Goal: Task Accomplishment & Management: Use online tool/utility

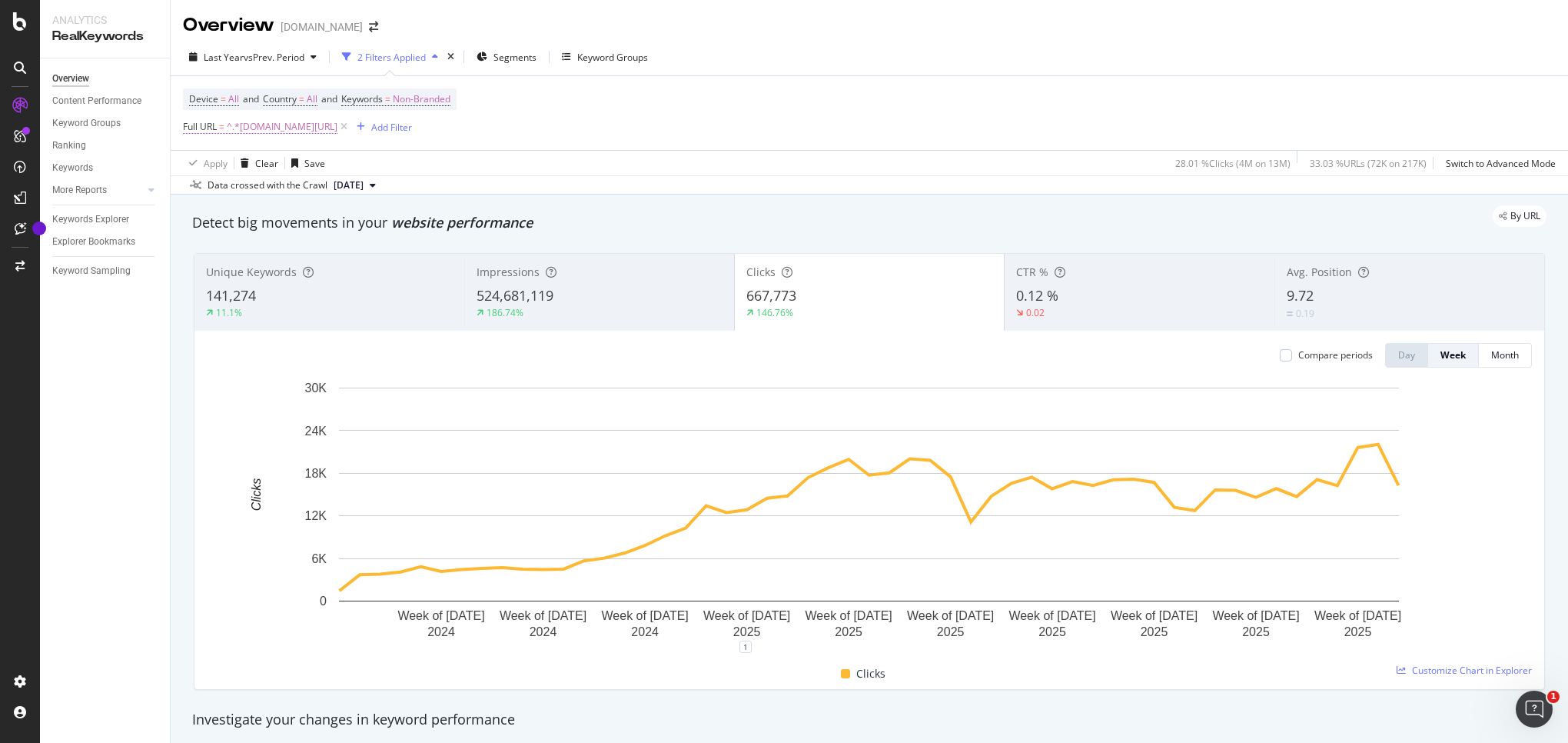
click at [294, 125] on span "^.*[DOMAIN_NAME][URL]" at bounding box center [282, 126] width 111 height 21
click at [266, 190] on input "[DOMAIN_NAME][URL]" at bounding box center [269, 192] width 145 height 25
type input "[DOMAIN_NAME][URL]"
click at [351, 225] on div "Apply" at bounding box center [353, 223] width 24 height 13
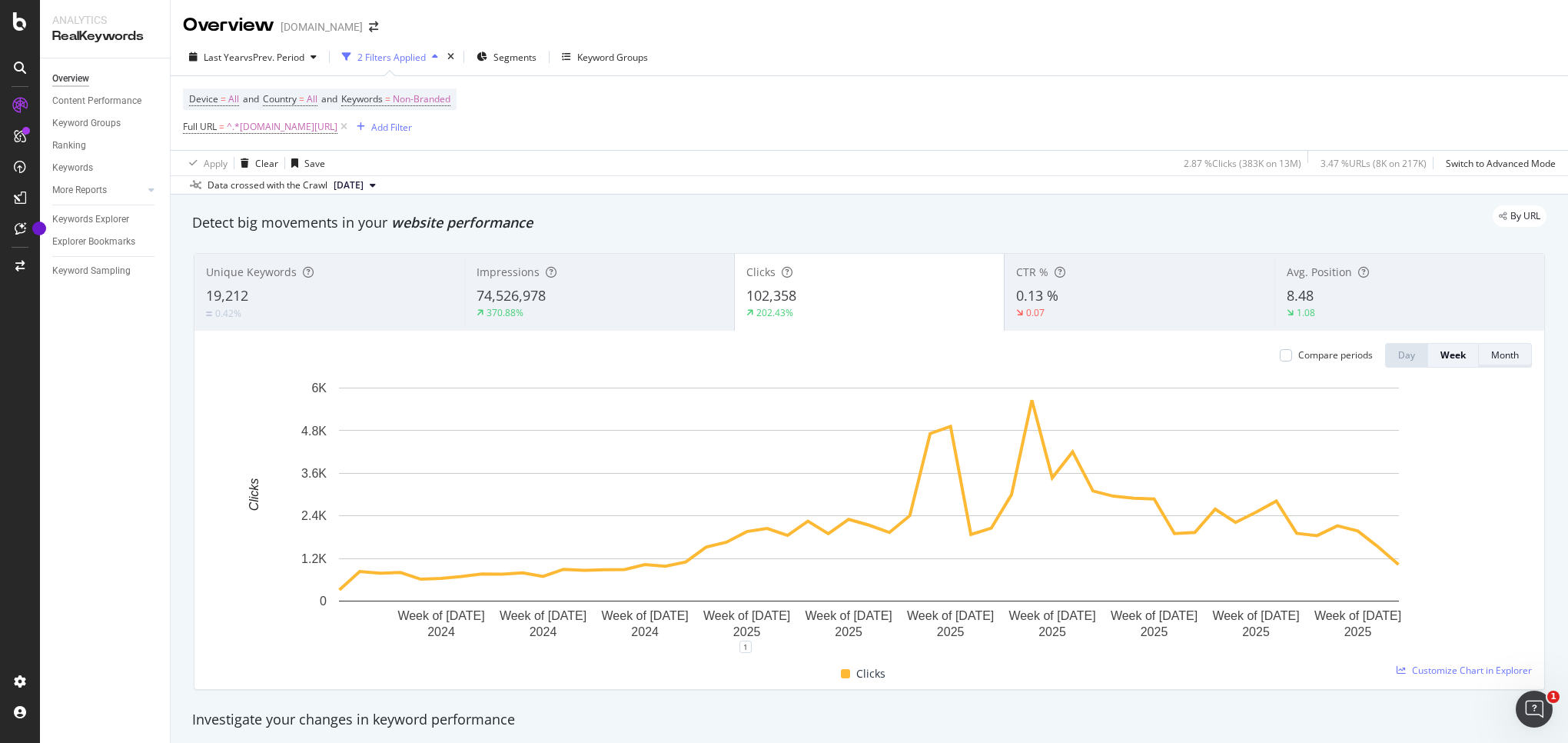
click at [1495, 362] on div "Month" at bounding box center [1505, 354] width 27 height 13
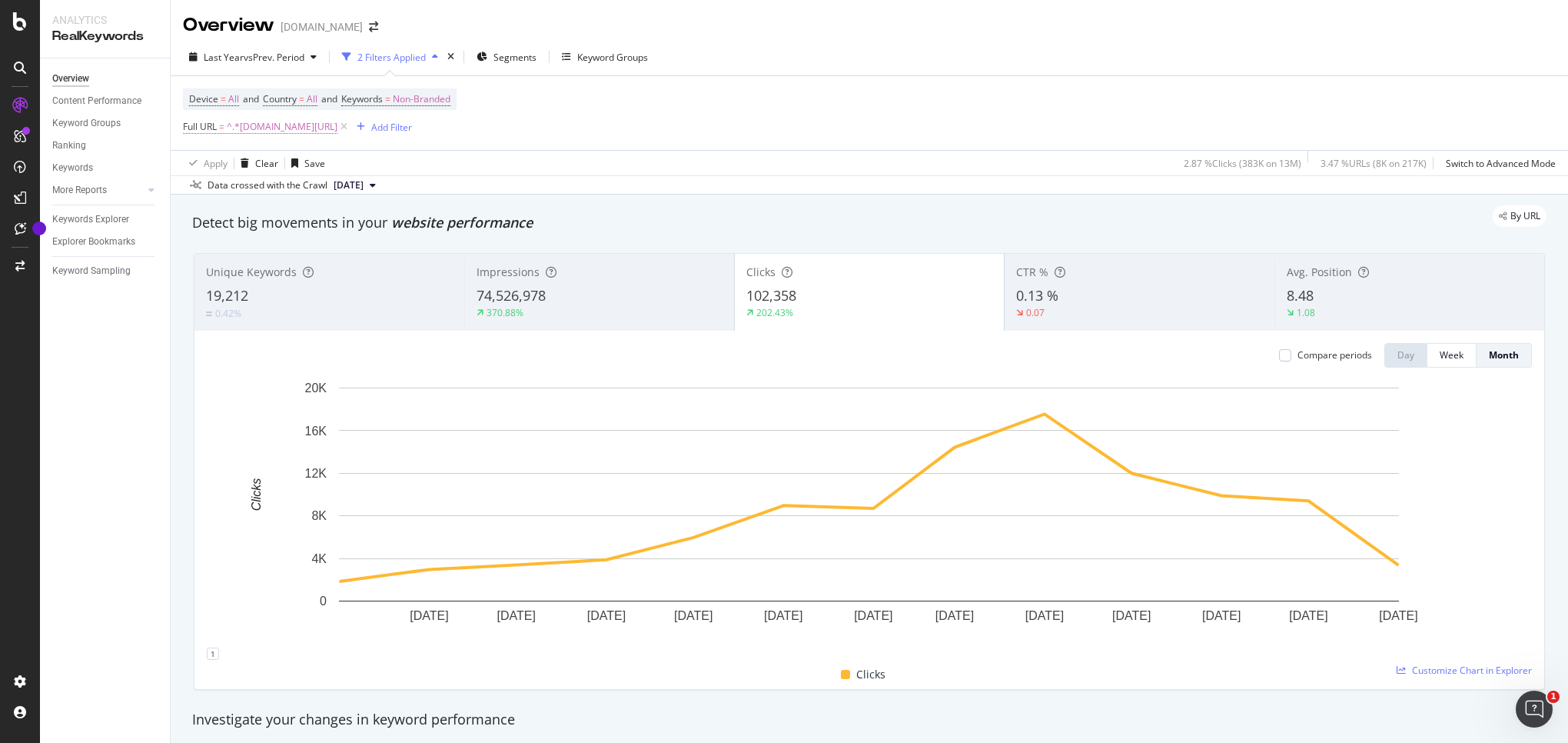
click at [281, 132] on span "^.*[DOMAIN_NAME][URL]" at bounding box center [282, 126] width 111 height 21
click at [268, 191] on input "[DOMAIN_NAME][URL]" at bounding box center [269, 192] width 145 height 25
type input "[DOMAIN_NAME][URL]"
click at [351, 224] on div "Apply" at bounding box center [353, 223] width 24 height 13
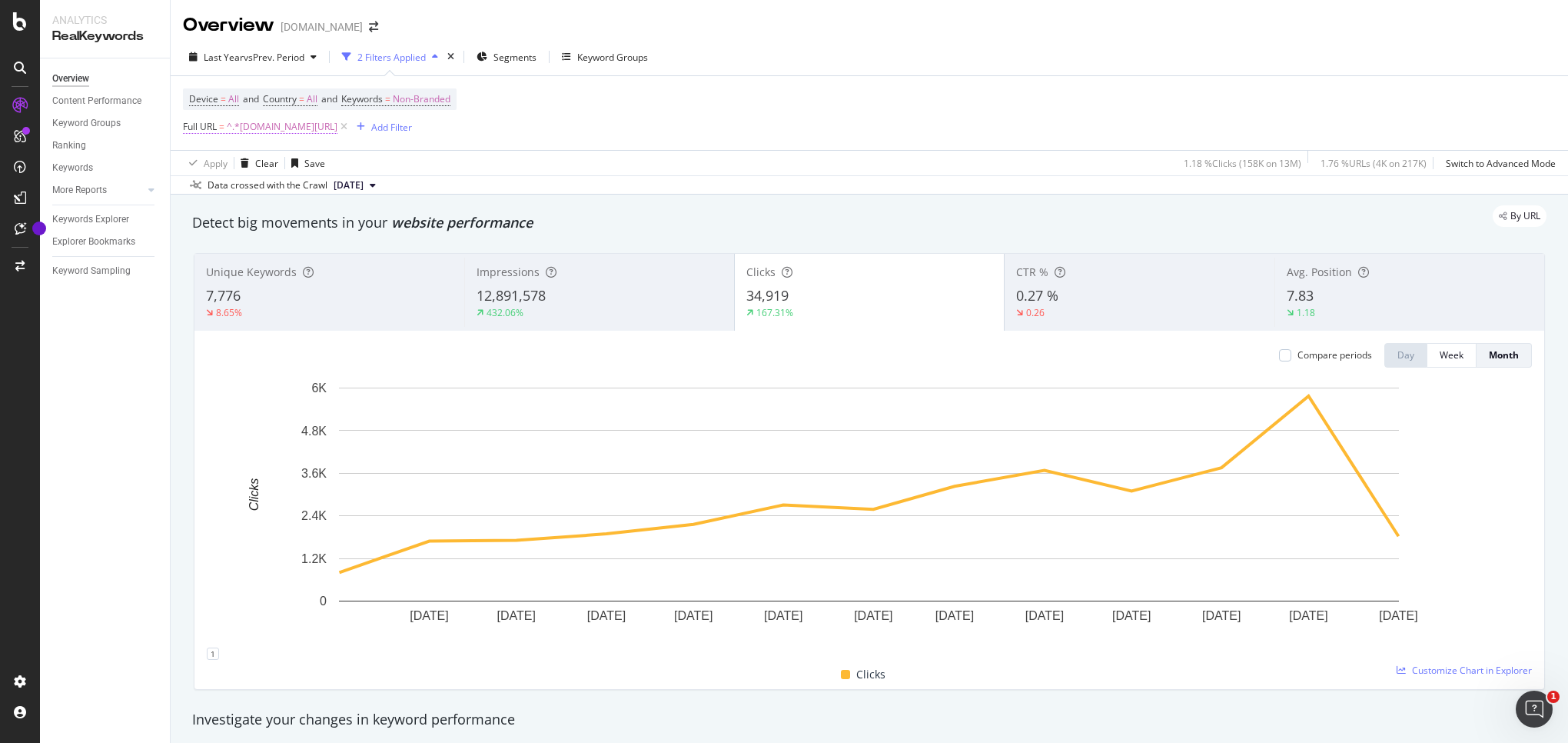
click at [269, 126] on span "^.*[DOMAIN_NAME][URL]" at bounding box center [282, 126] width 111 height 21
click at [257, 191] on input "[DOMAIN_NAME][URL]" at bounding box center [269, 192] width 145 height 25
type input "[DOMAIN_NAME][URL]"
click at [341, 223] on div "Apply" at bounding box center [353, 223] width 24 height 13
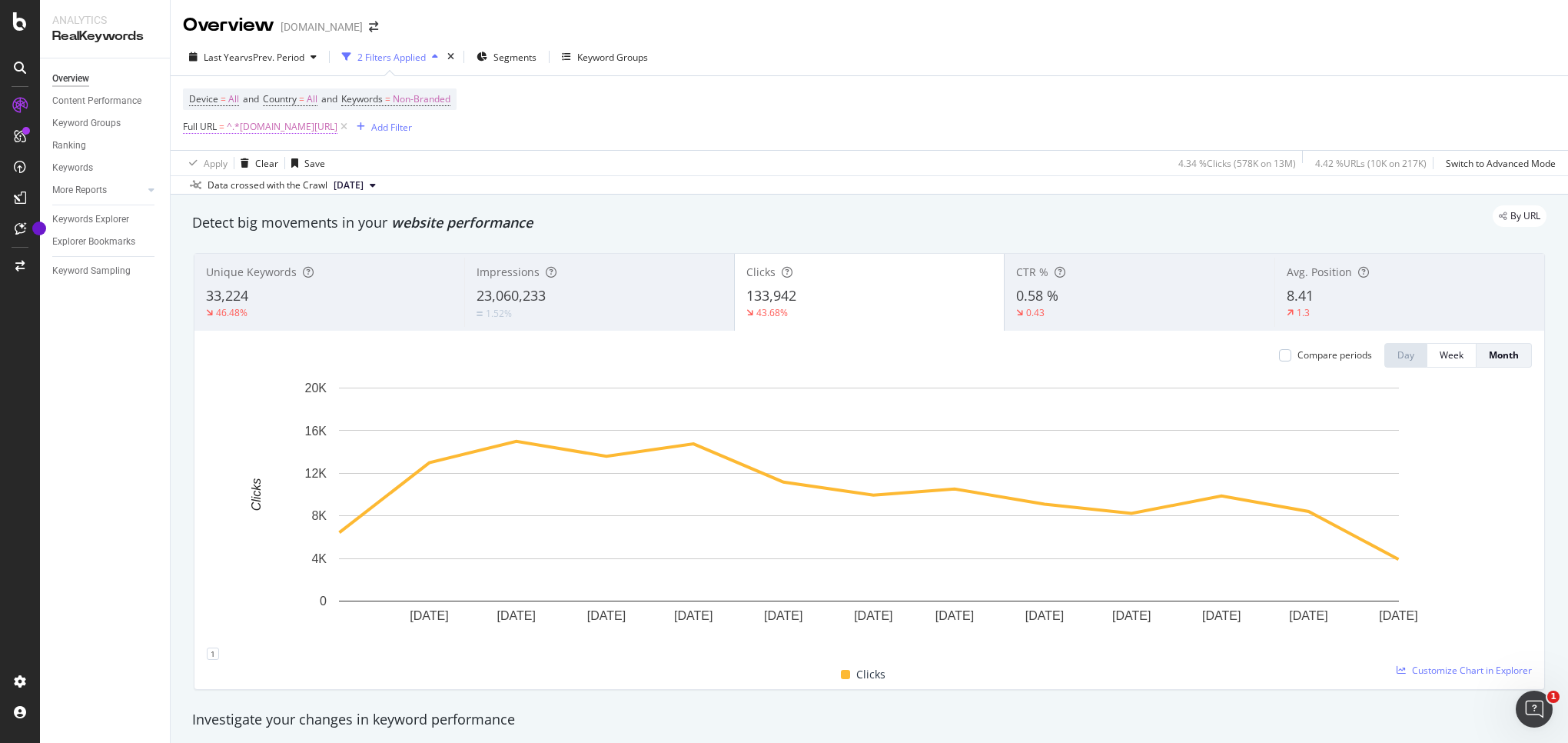
click at [285, 121] on span "^.*[DOMAIN_NAME][URL]" at bounding box center [282, 126] width 111 height 21
click at [257, 190] on input "[DOMAIN_NAME][URL]" at bounding box center [269, 192] width 145 height 25
drag, startPoint x: 263, startPoint y: 190, endPoint x: 277, endPoint y: 191, distance: 14.0
click at [263, 190] on input "[DOMAIN_NAME][URL]" at bounding box center [269, 192] width 145 height 25
type input "[DOMAIN_NAME][URL]"
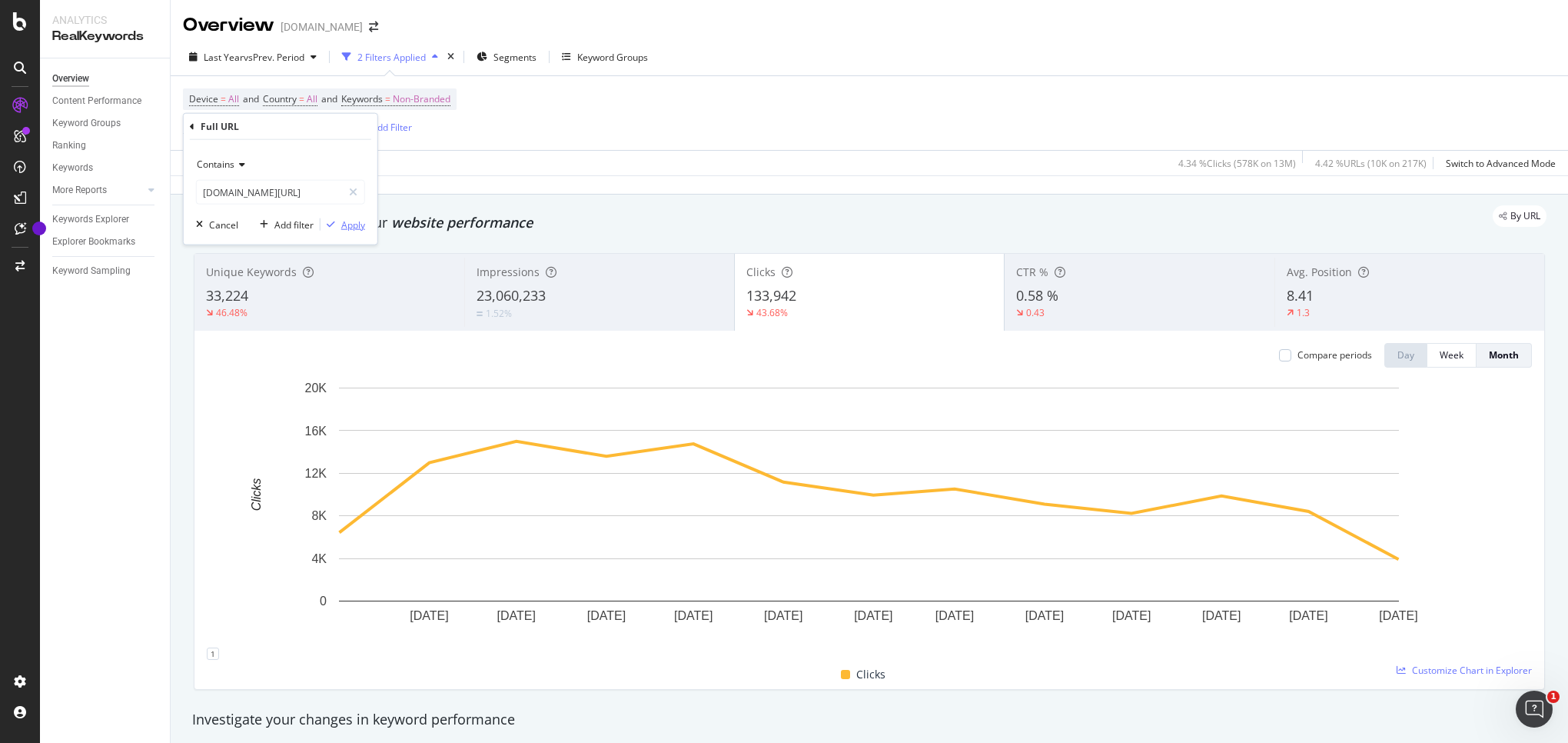
drag, startPoint x: 350, startPoint y: 226, endPoint x: 402, endPoint y: 15, distance: 217.3
click at [350, 226] on div "Apply" at bounding box center [353, 223] width 24 height 13
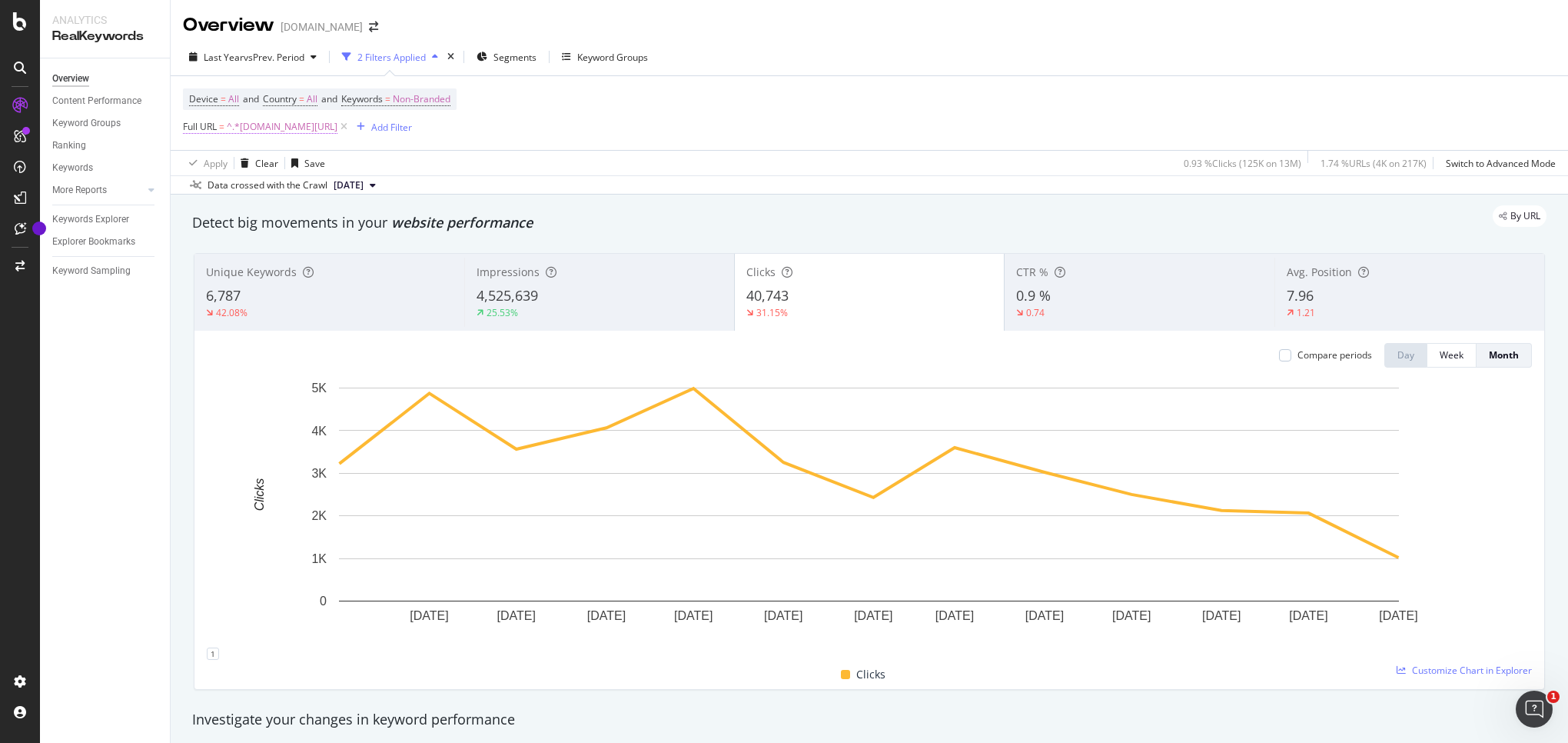
click at [262, 129] on span "^.*[DOMAIN_NAME][URL]" at bounding box center [282, 126] width 111 height 21
click at [263, 191] on input "[DOMAIN_NAME][URL]" at bounding box center [269, 192] width 145 height 25
click at [266, 191] on input "[DOMAIN_NAME][URL]" at bounding box center [269, 192] width 145 height 25
type input "[DOMAIN_NAME][URL]"
drag, startPoint x: 344, startPoint y: 223, endPoint x: 371, endPoint y: 2, distance: 222.6
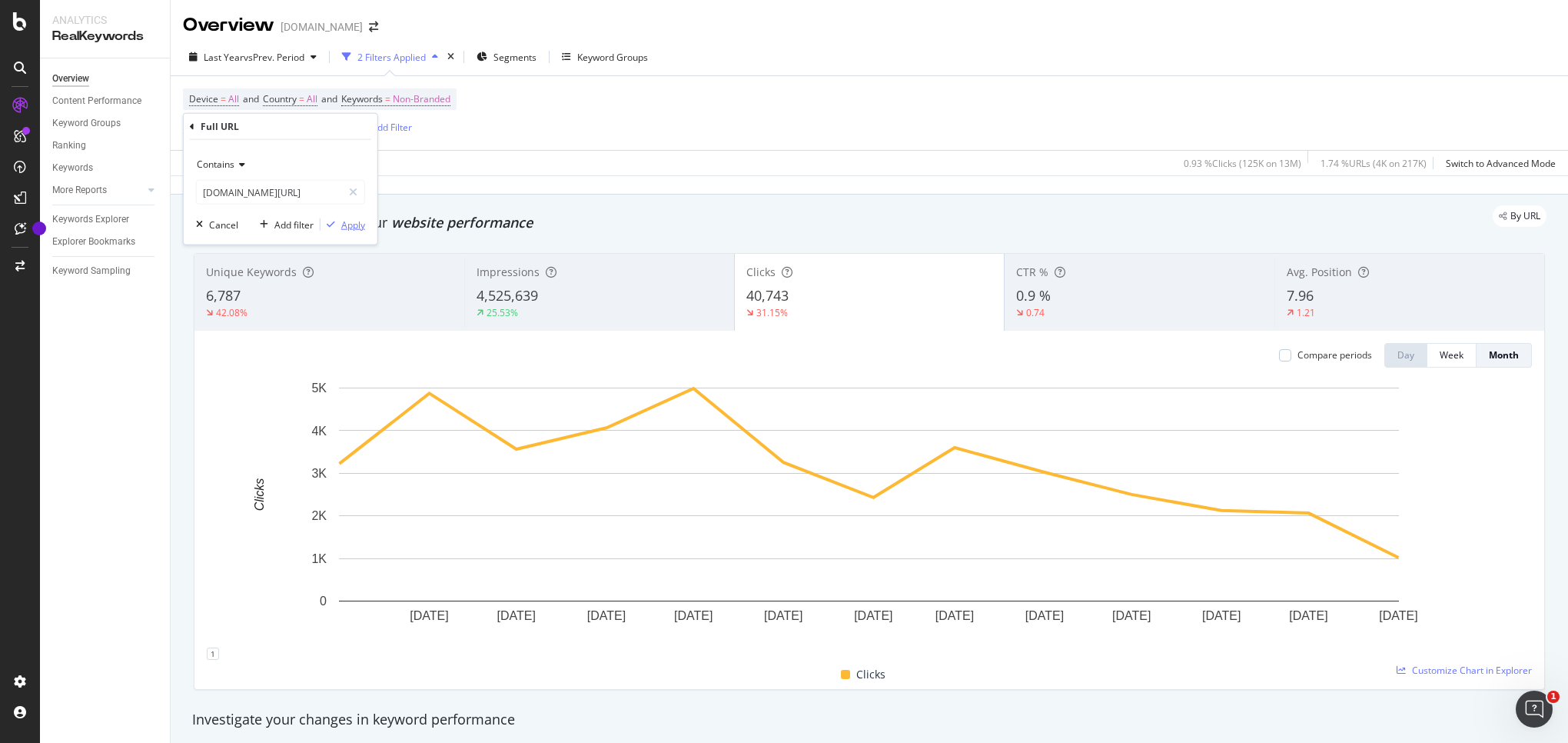
click at [344, 223] on div "Apply" at bounding box center [353, 223] width 24 height 13
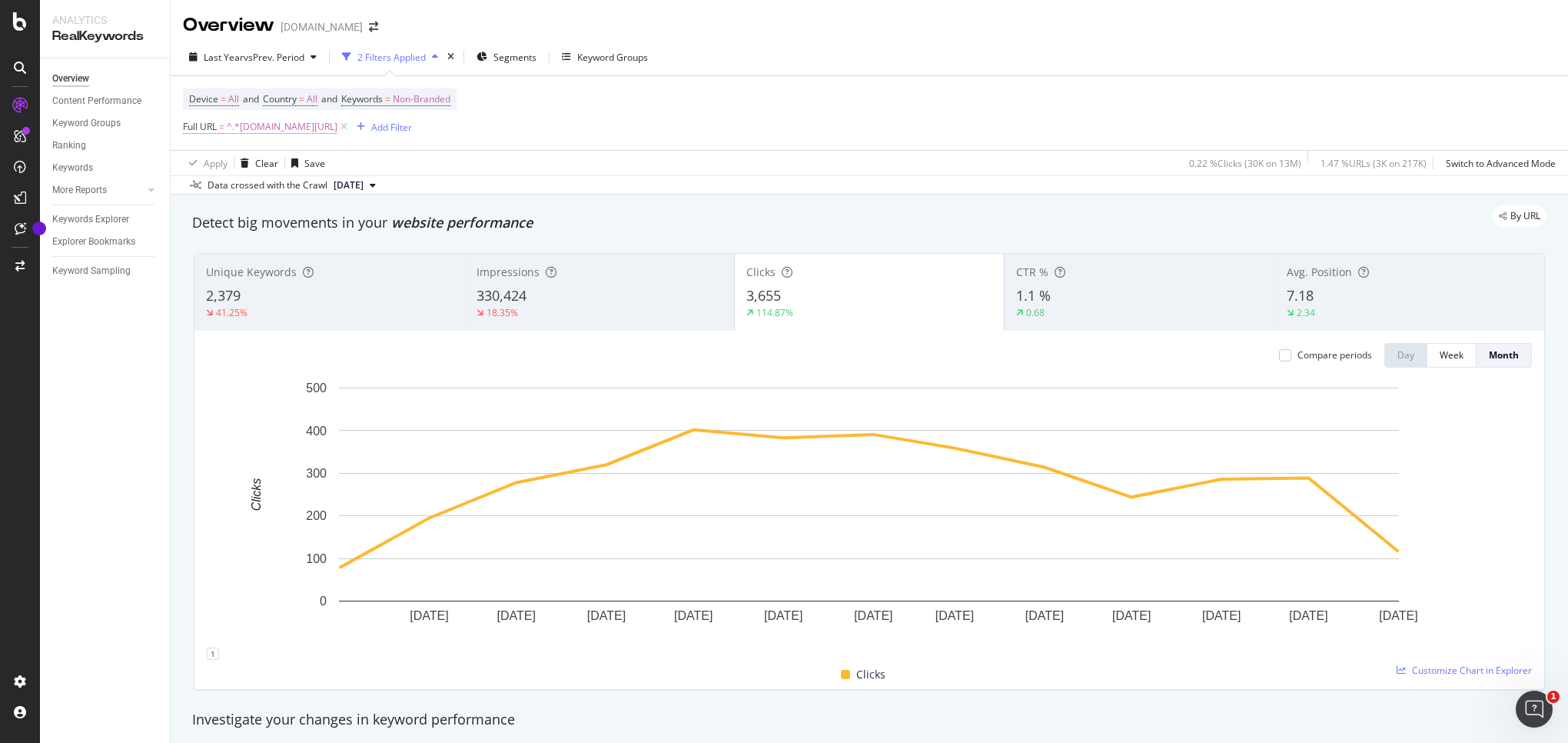
click at [294, 131] on span "^.*[DOMAIN_NAME][URL]" at bounding box center [282, 126] width 111 height 21
click at [273, 195] on input "[DOMAIN_NAME][URL]" at bounding box center [269, 192] width 145 height 25
click at [264, 194] on input "[DOMAIN_NAME][URL]" at bounding box center [269, 192] width 145 height 25
type input "[DOMAIN_NAME][URL]"
drag, startPoint x: 327, startPoint y: 223, endPoint x: 402, endPoint y: 3, distance: 232.4
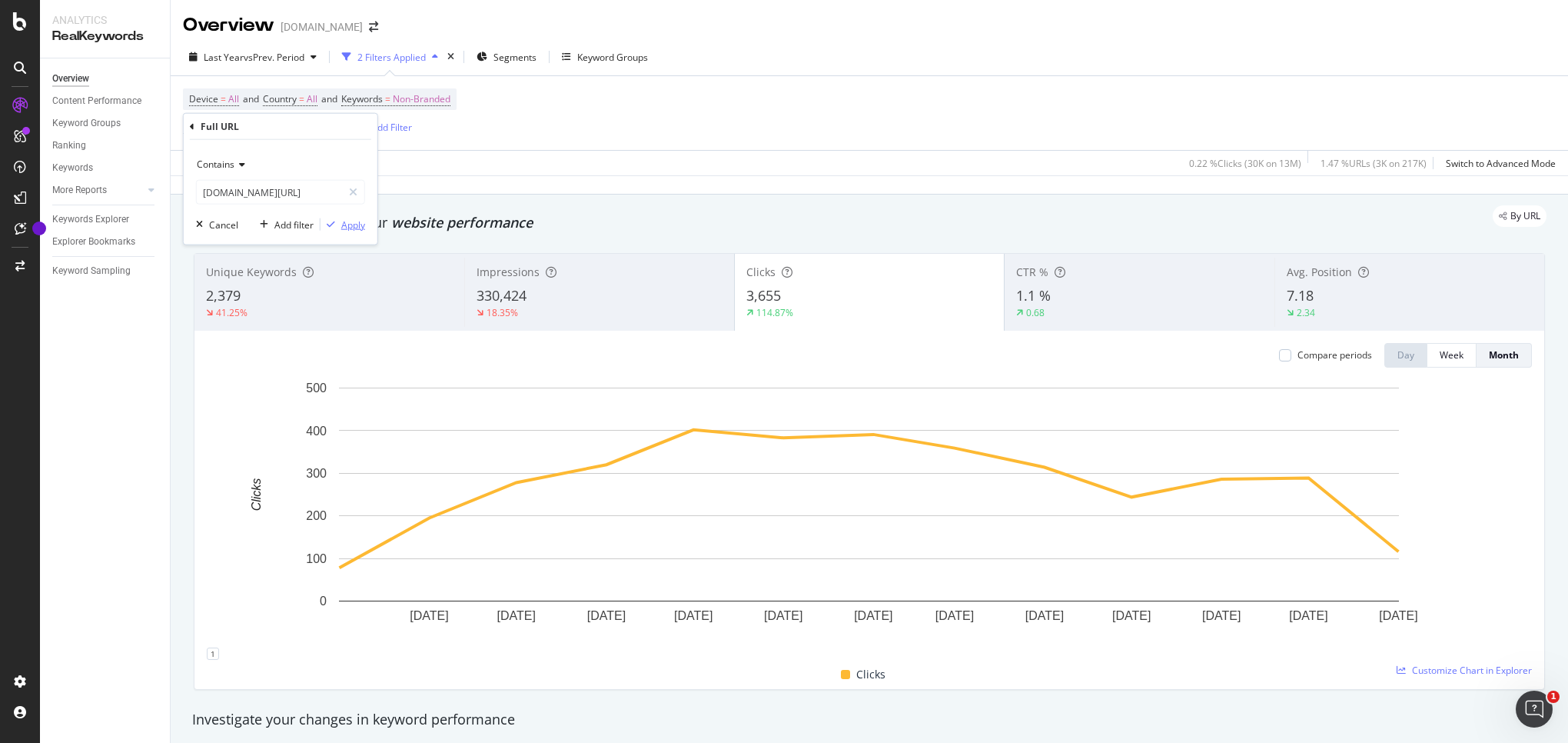
click at [327, 223] on icon "button" at bounding box center [331, 224] width 9 height 9
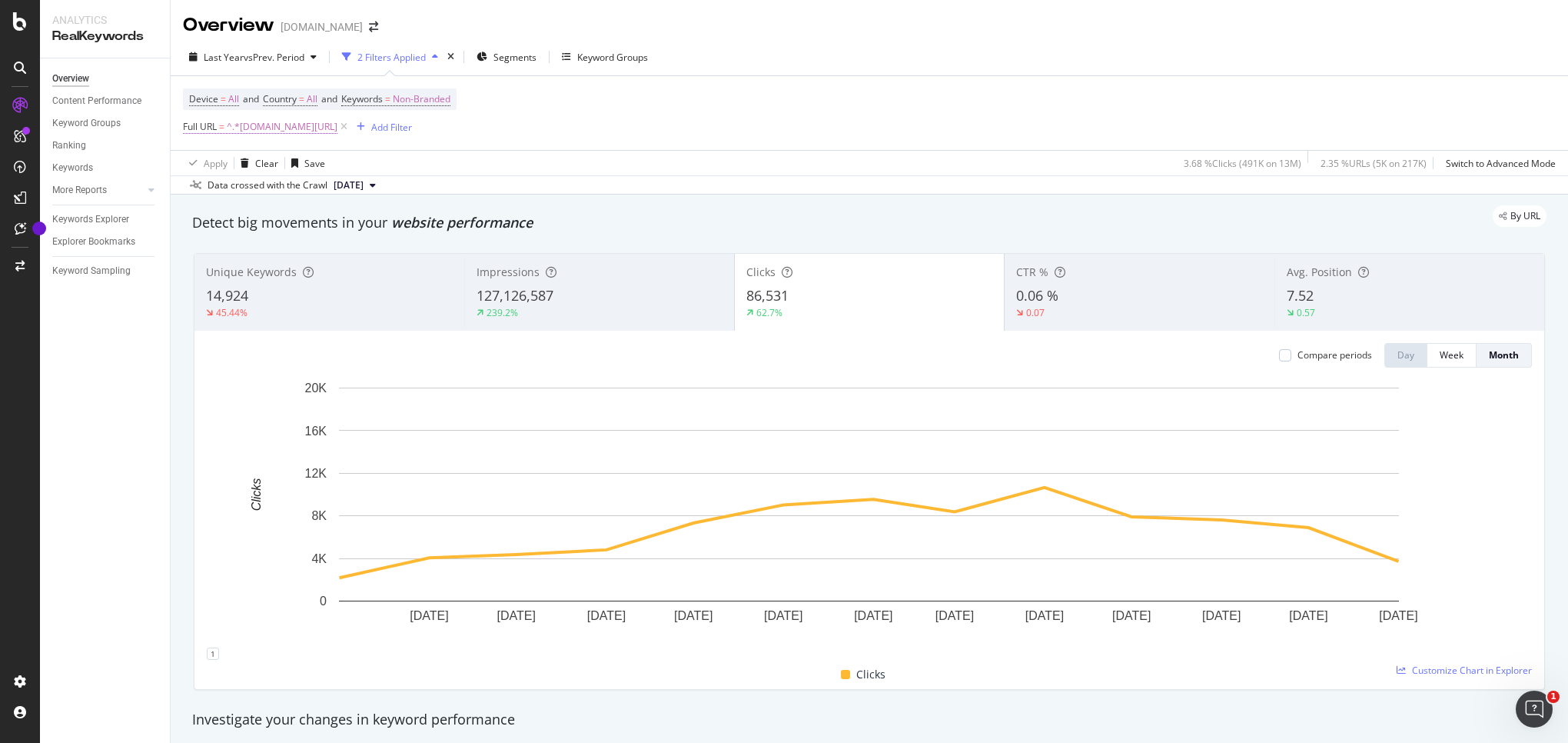
click at [304, 127] on span "^.*[DOMAIN_NAME][URL]" at bounding box center [282, 126] width 111 height 21
click at [268, 199] on input "[DOMAIN_NAME][URL]" at bounding box center [269, 192] width 145 height 25
click at [260, 192] on input "[DOMAIN_NAME][URL]" at bounding box center [269, 192] width 145 height 25
type input "[DOMAIN_NAME][URL]"
drag, startPoint x: 354, startPoint y: 221, endPoint x: 107, endPoint y: 345, distance: 276.4
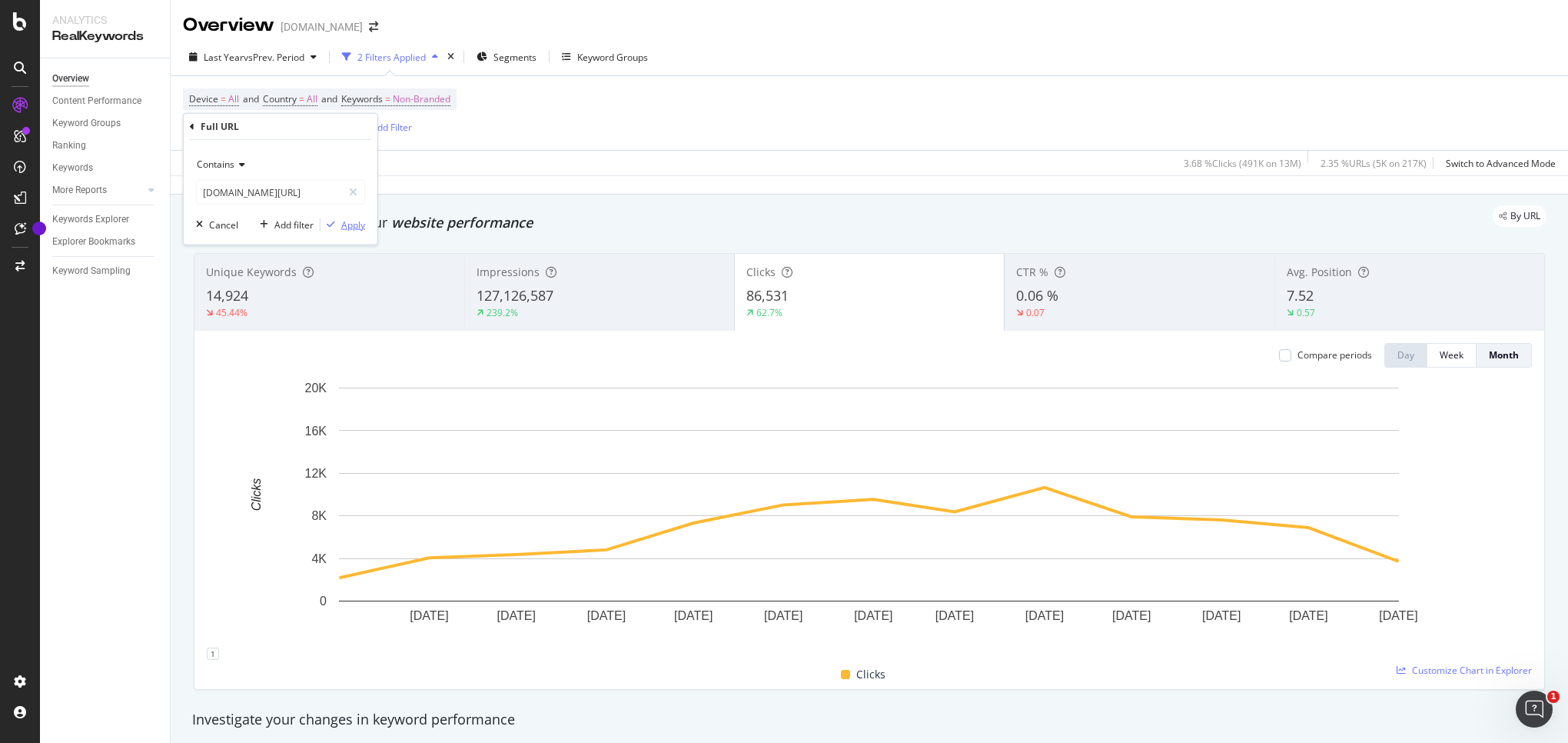
click at [354, 221] on div "Apply" at bounding box center [353, 223] width 24 height 13
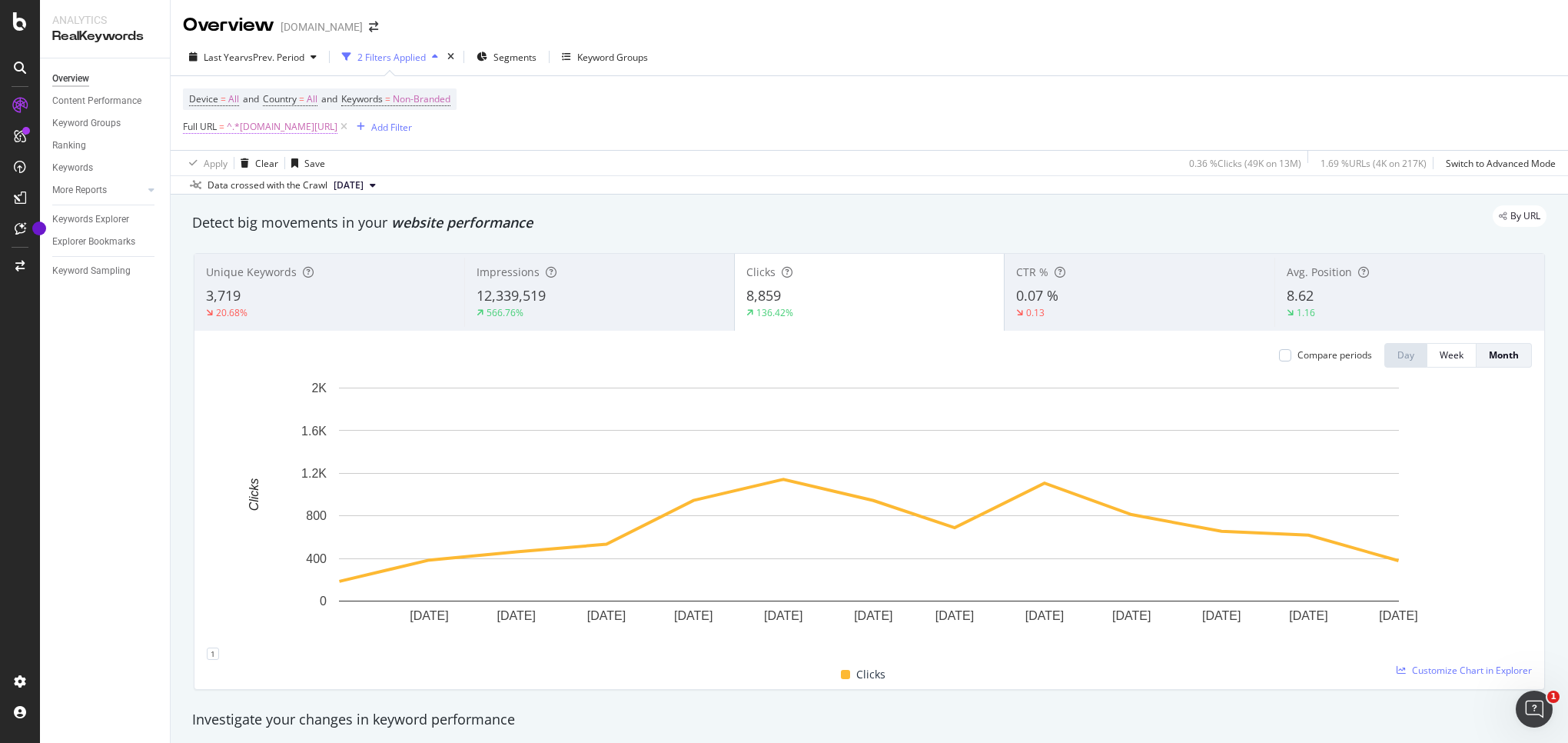
click at [281, 121] on span "^.*[DOMAIN_NAME][URL]" at bounding box center [282, 126] width 111 height 21
drag, startPoint x: 263, startPoint y: 185, endPoint x: 303, endPoint y: 212, distance: 48.3
click at [264, 187] on input "[DOMAIN_NAME][URL]" at bounding box center [269, 192] width 145 height 25
type input "[DOMAIN_NAME][URL]"
click at [353, 224] on div "Apply" at bounding box center [353, 223] width 24 height 13
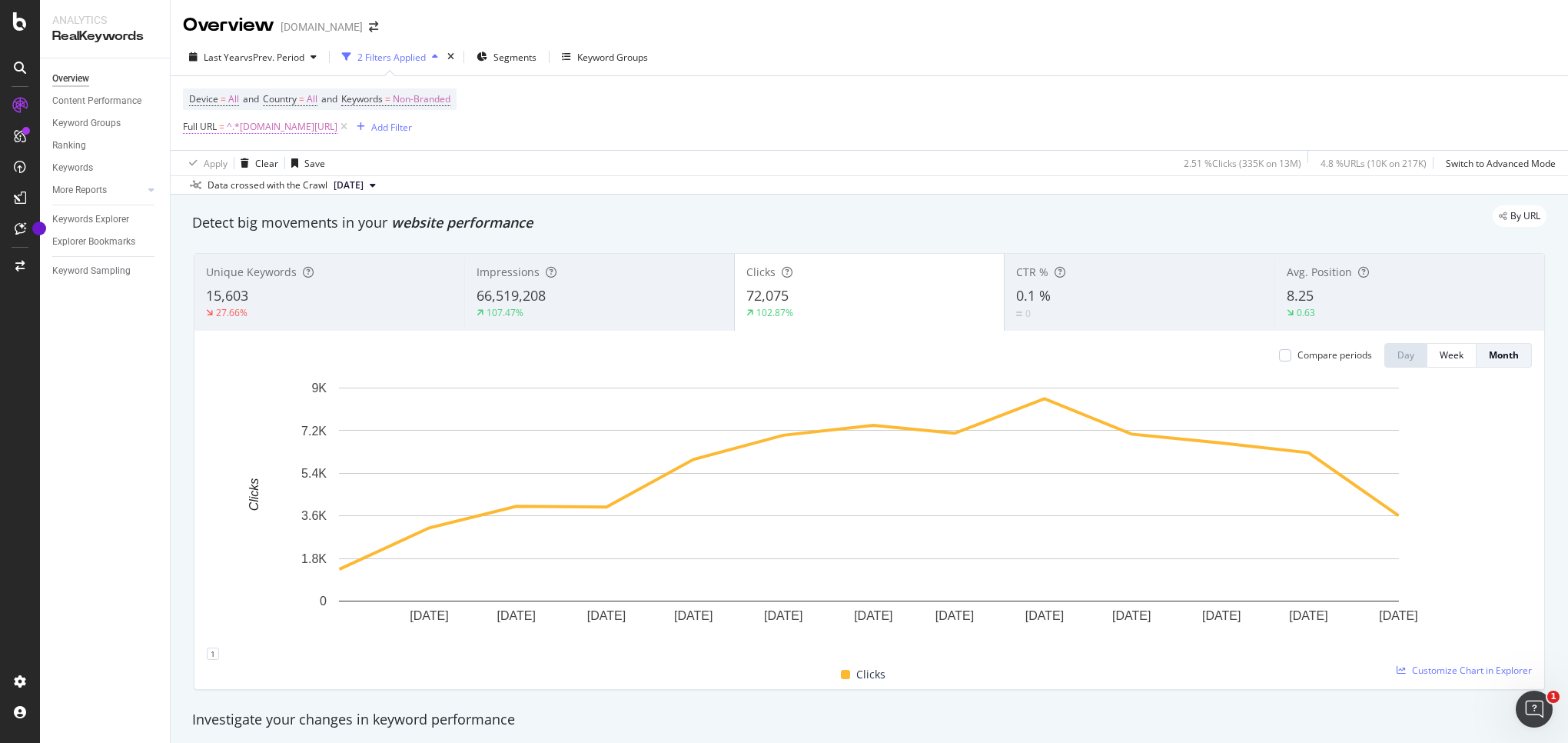
click at [275, 128] on span "^.*[DOMAIN_NAME][URL]" at bounding box center [282, 126] width 111 height 21
drag, startPoint x: 262, startPoint y: 191, endPoint x: 335, endPoint y: 229, distance: 82.3
click at [262, 191] on input "[DOMAIN_NAME][URL]" at bounding box center [269, 192] width 145 height 25
type input "[DOMAIN_NAME][URL]"
click at [358, 224] on div "Apply" at bounding box center [353, 223] width 24 height 13
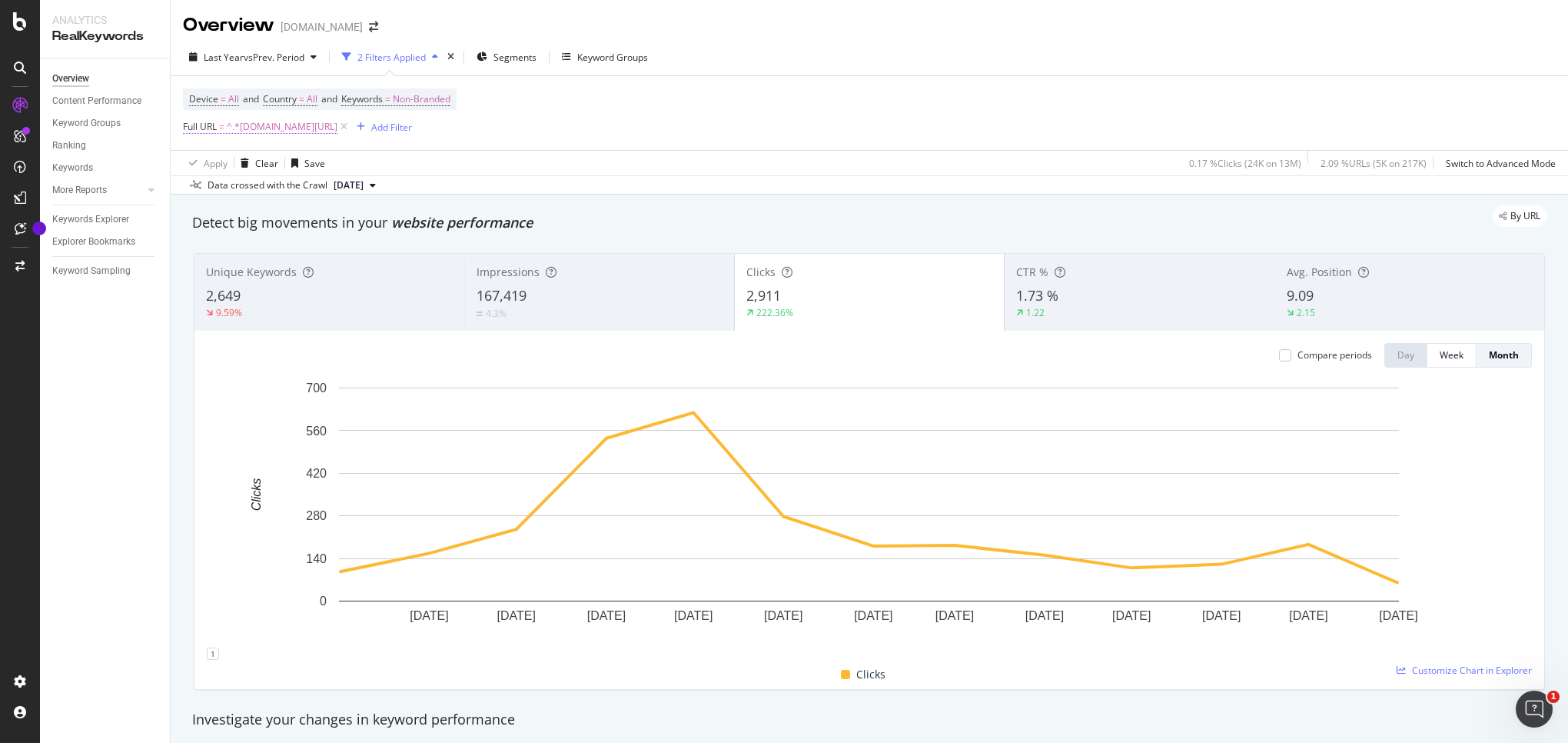
click at [293, 124] on span "^.*[DOMAIN_NAME][URL]" at bounding box center [282, 126] width 111 height 21
click at [263, 194] on input "[DOMAIN_NAME][URL]" at bounding box center [269, 192] width 145 height 25
click at [268, 193] on input "[DOMAIN_NAME][URL]" at bounding box center [269, 192] width 145 height 25
type input "[DOMAIN_NAME][URL]"
click at [355, 229] on div "Apply" at bounding box center [353, 223] width 24 height 13
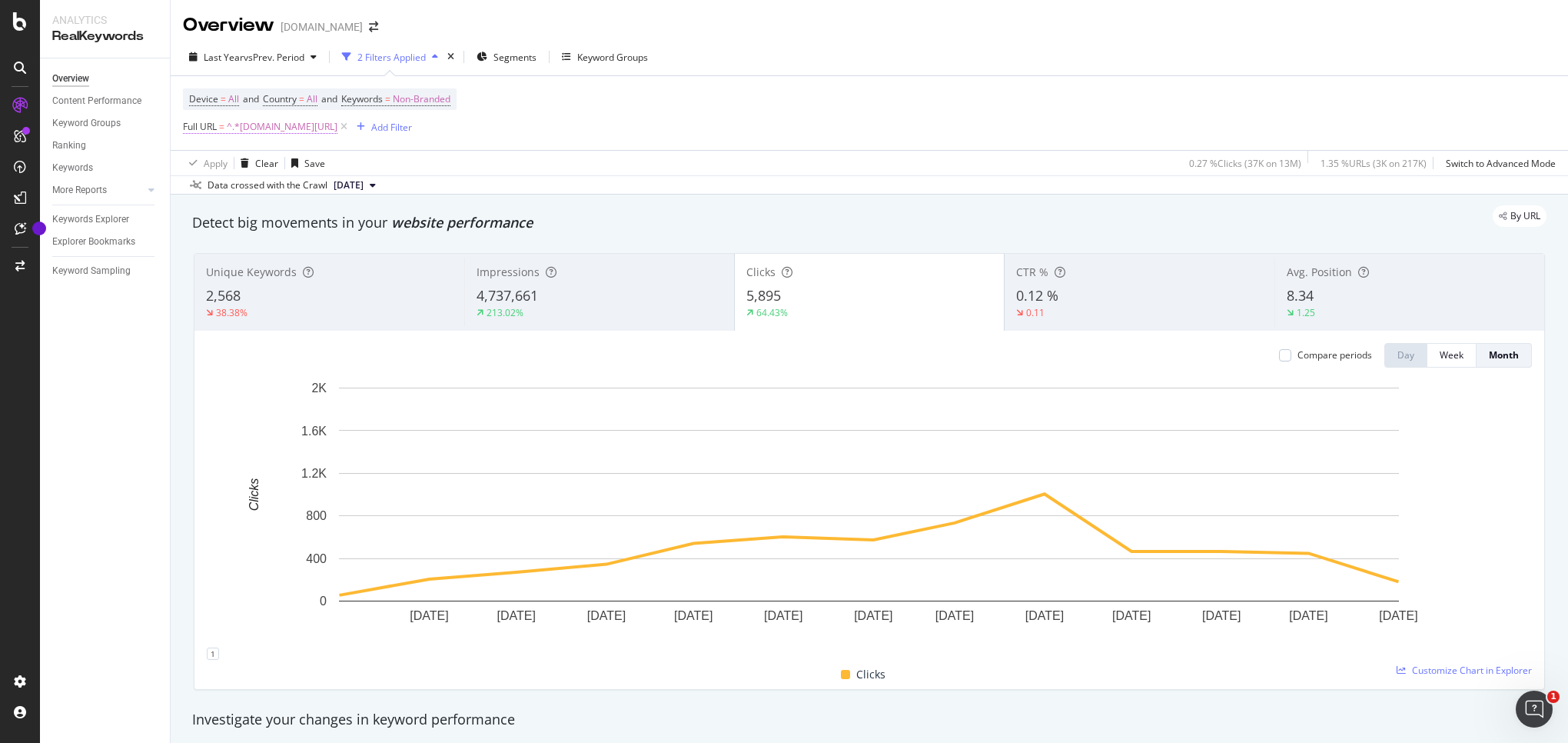
click at [289, 134] on span "^.*[DOMAIN_NAME][URL]" at bounding box center [282, 126] width 111 height 21
click at [255, 188] on input "[DOMAIN_NAME][URL]" at bounding box center [269, 192] width 145 height 25
drag, startPoint x: 264, startPoint y: 191, endPoint x: 356, endPoint y: 230, distance: 99.9
click at [264, 191] on input "[DOMAIN_NAME][URL]" at bounding box center [269, 192] width 145 height 25
type input "[DOMAIN_NAME][URL]"
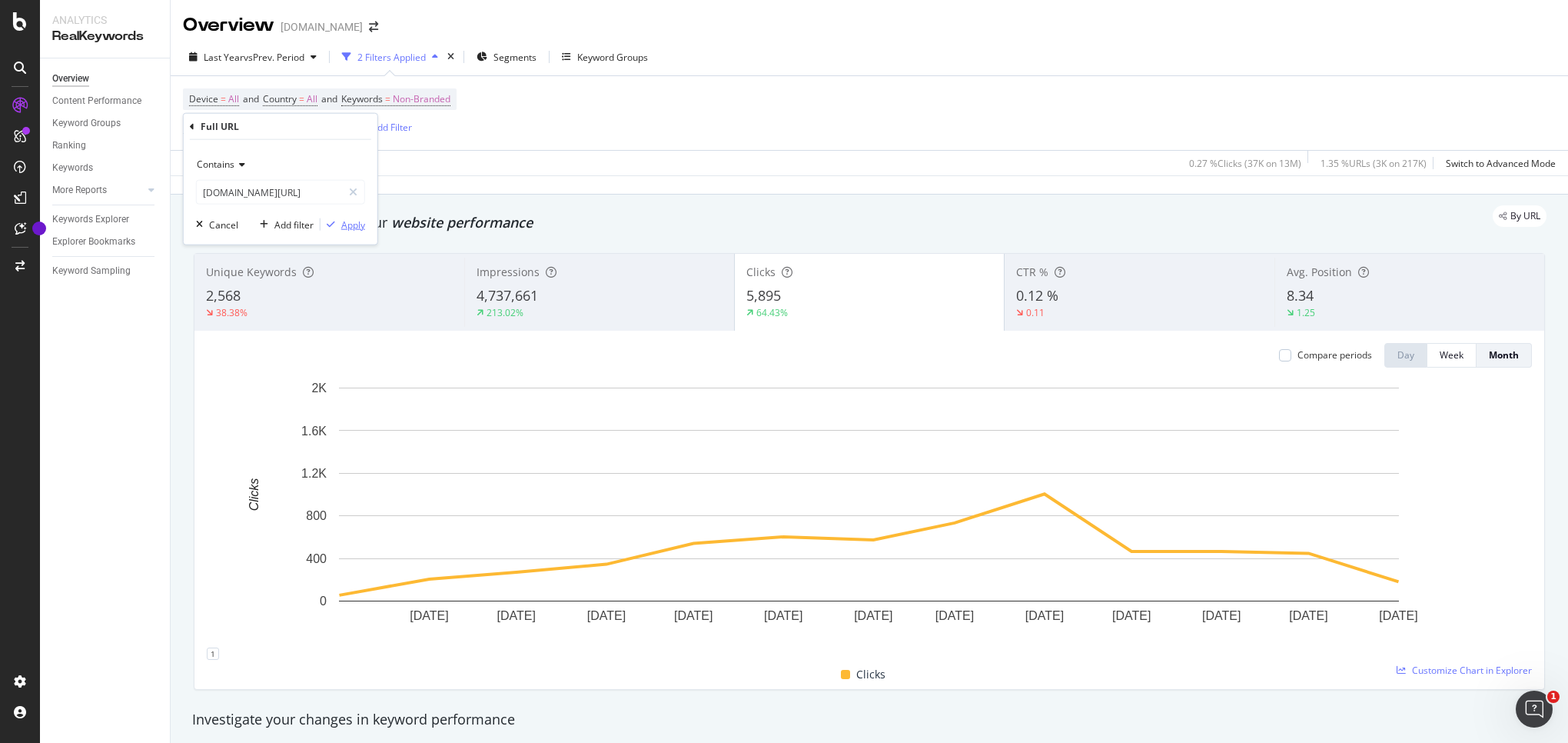
drag, startPoint x: 356, startPoint y: 223, endPoint x: 364, endPoint y: 29, distance: 194.2
click at [356, 223] on div "Apply" at bounding box center [353, 223] width 24 height 13
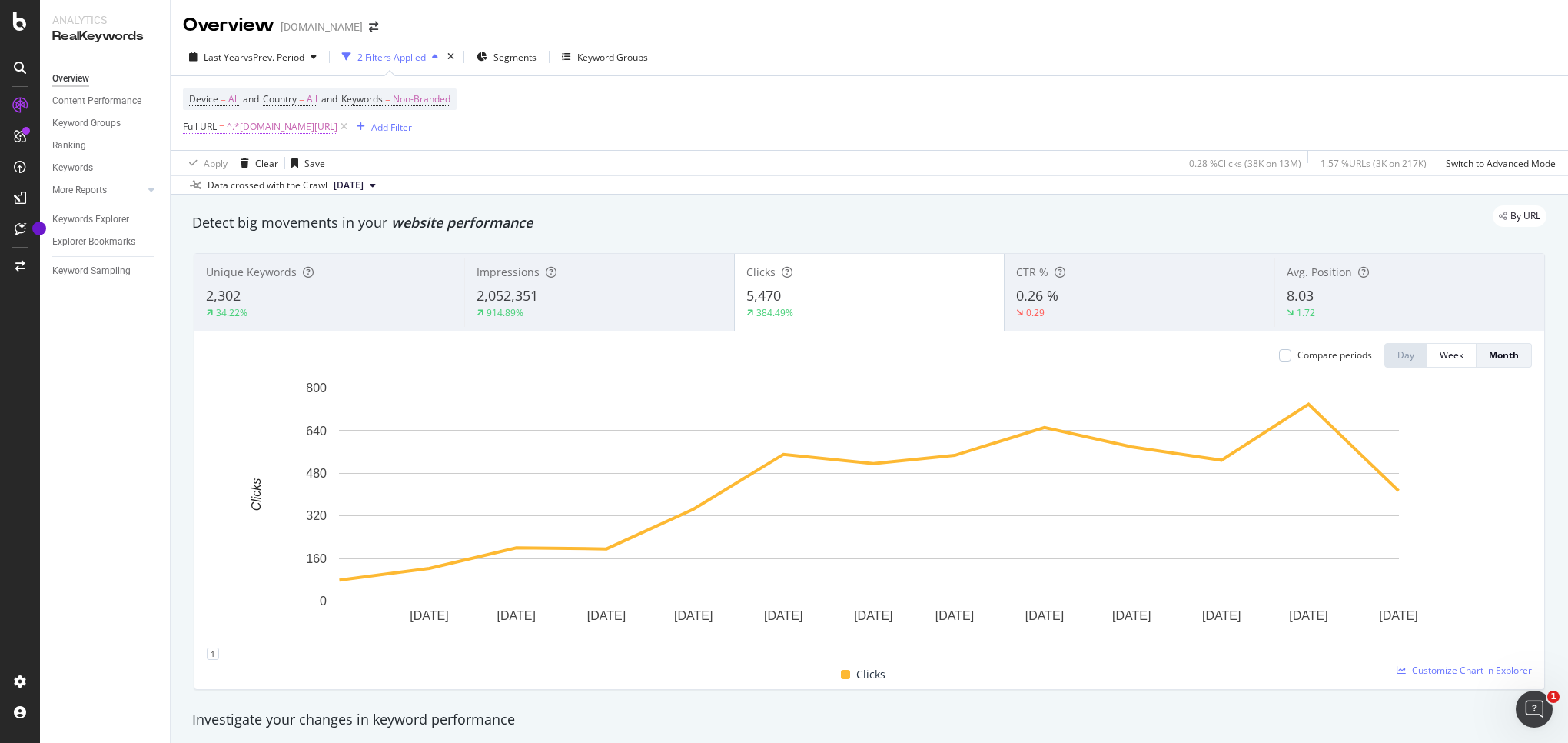
click at [304, 129] on span "^.*[DOMAIN_NAME][URL]" at bounding box center [282, 126] width 111 height 21
click at [275, 192] on input "[DOMAIN_NAME][URL]" at bounding box center [269, 192] width 145 height 25
click at [263, 193] on input "[DOMAIN_NAME][URL]" at bounding box center [269, 192] width 145 height 25
type input "[DOMAIN_NAME][URL]"
drag, startPoint x: 357, startPoint y: 224, endPoint x: 397, endPoint y: 41, distance: 187.3
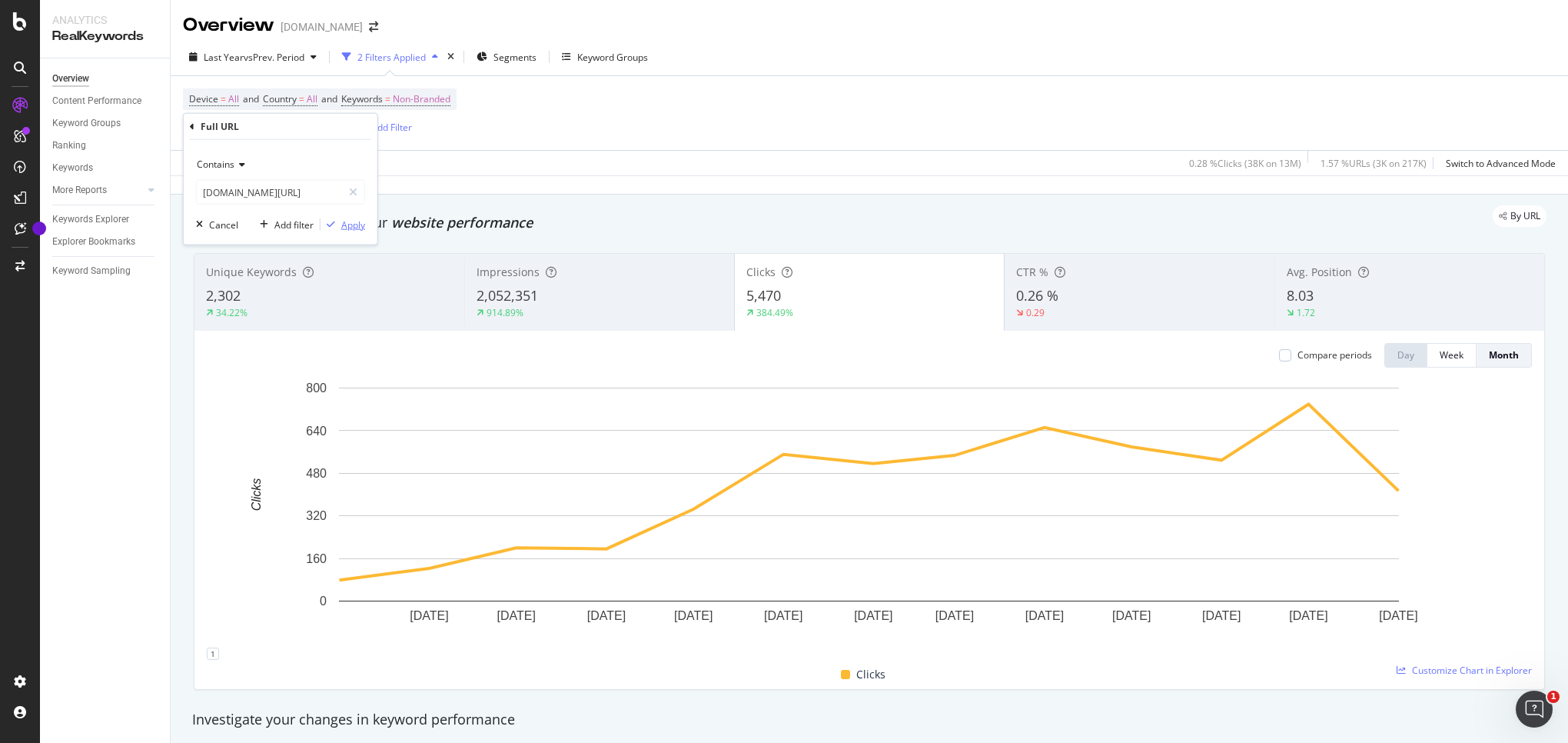
click at [357, 224] on div "Apply" at bounding box center [353, 223] width 24 height 13
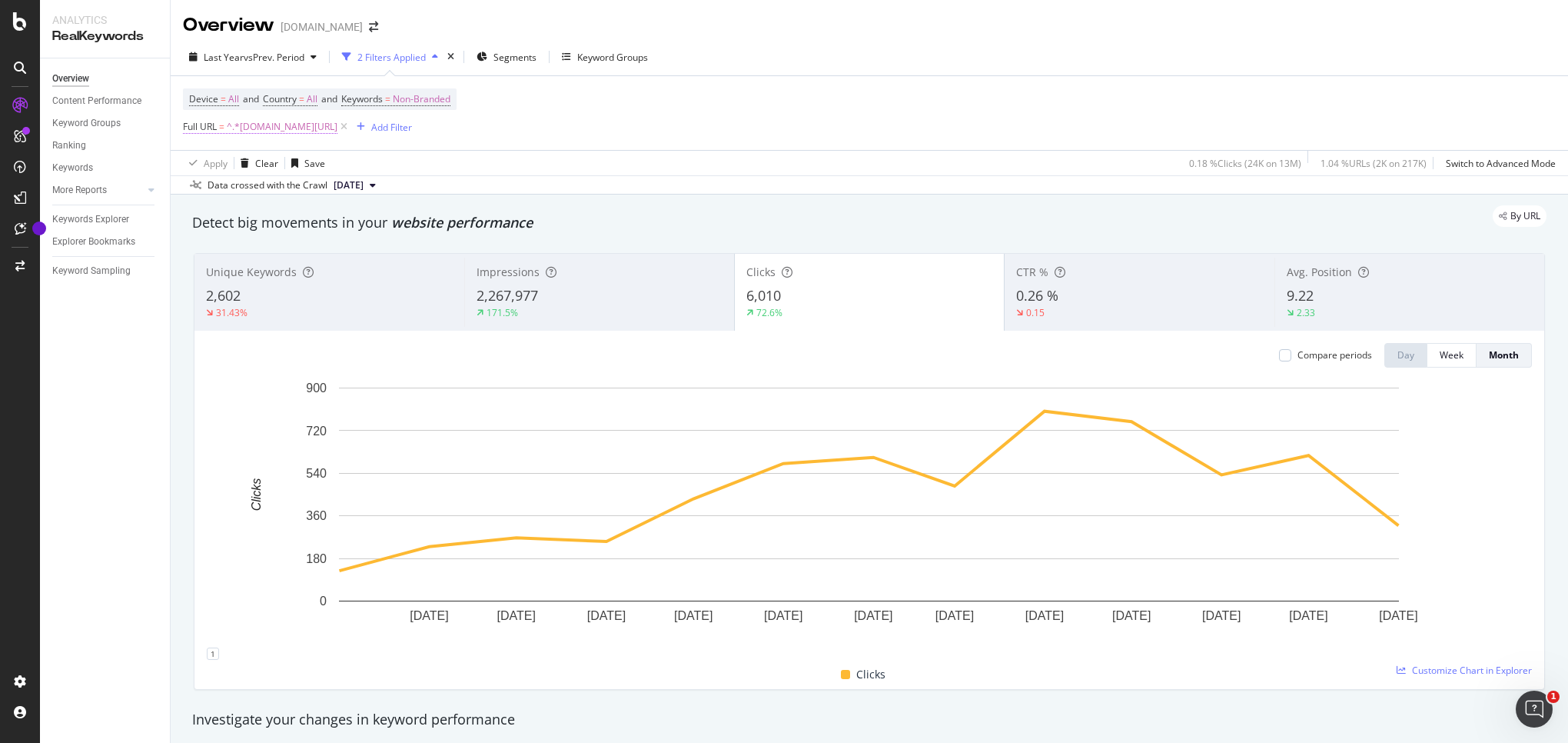
click at [297, 131] on span "^.*[DOMAIN_NAME][URL]" at bounding box center [282, 126] width 111 height 21
click at [276, 194] on input "[DOMAIN_NAME][URL]" at bounding box center [269, 192] width 145 height 25
click at [265, 192] on input "[DOMAIN_NAME][URL]" at bounding box center [269, 192] width 145 height 25
type input "[DOMAIN_NAME][URL]"
click at [352, 225] on div "Apply" at bounding box center [353, 223] width 24 height 13
